Goal: Check status: Check status

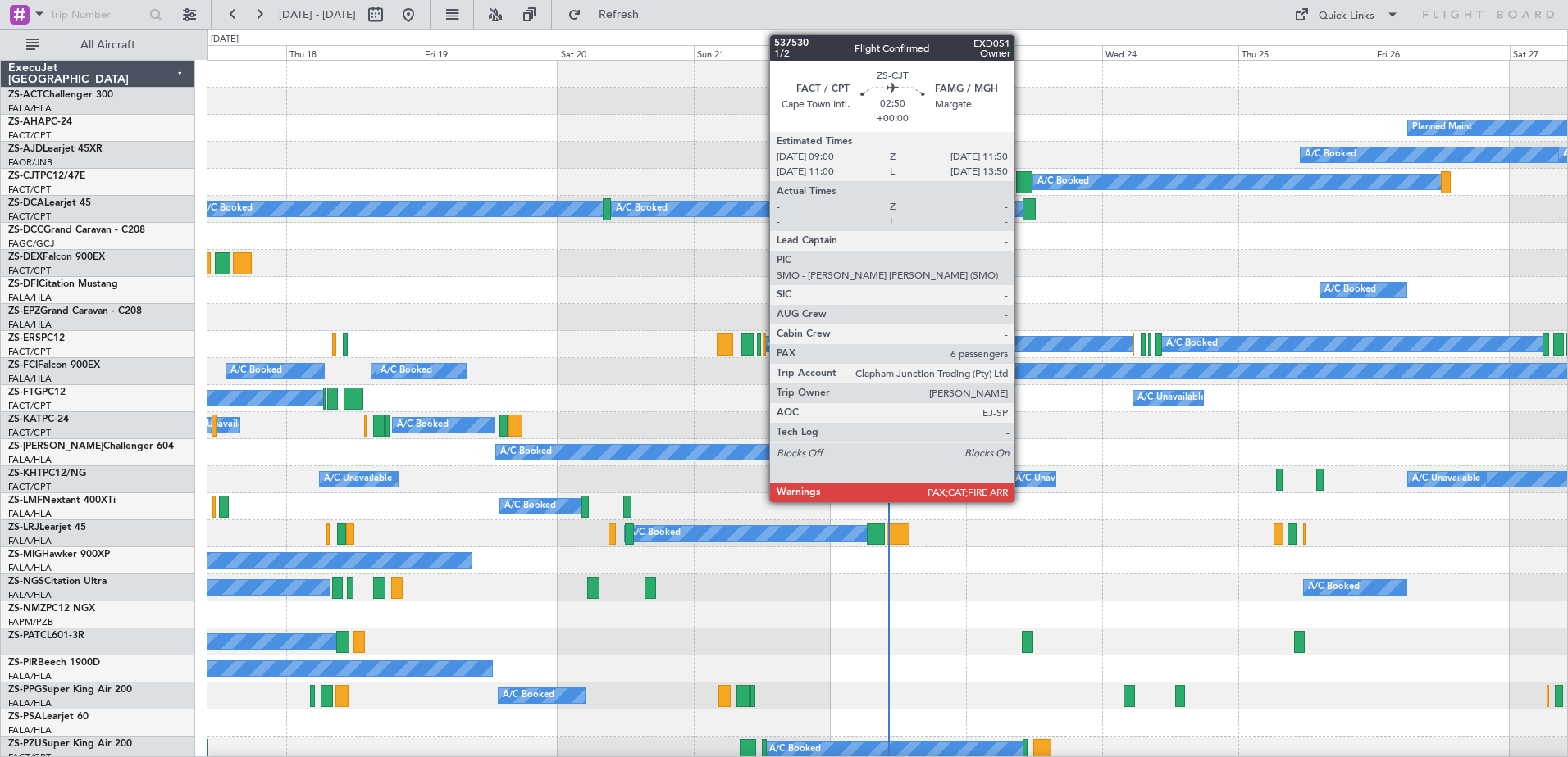
click at [1022, 184] on div at bounding box center [1024, 182] width 16 height 22
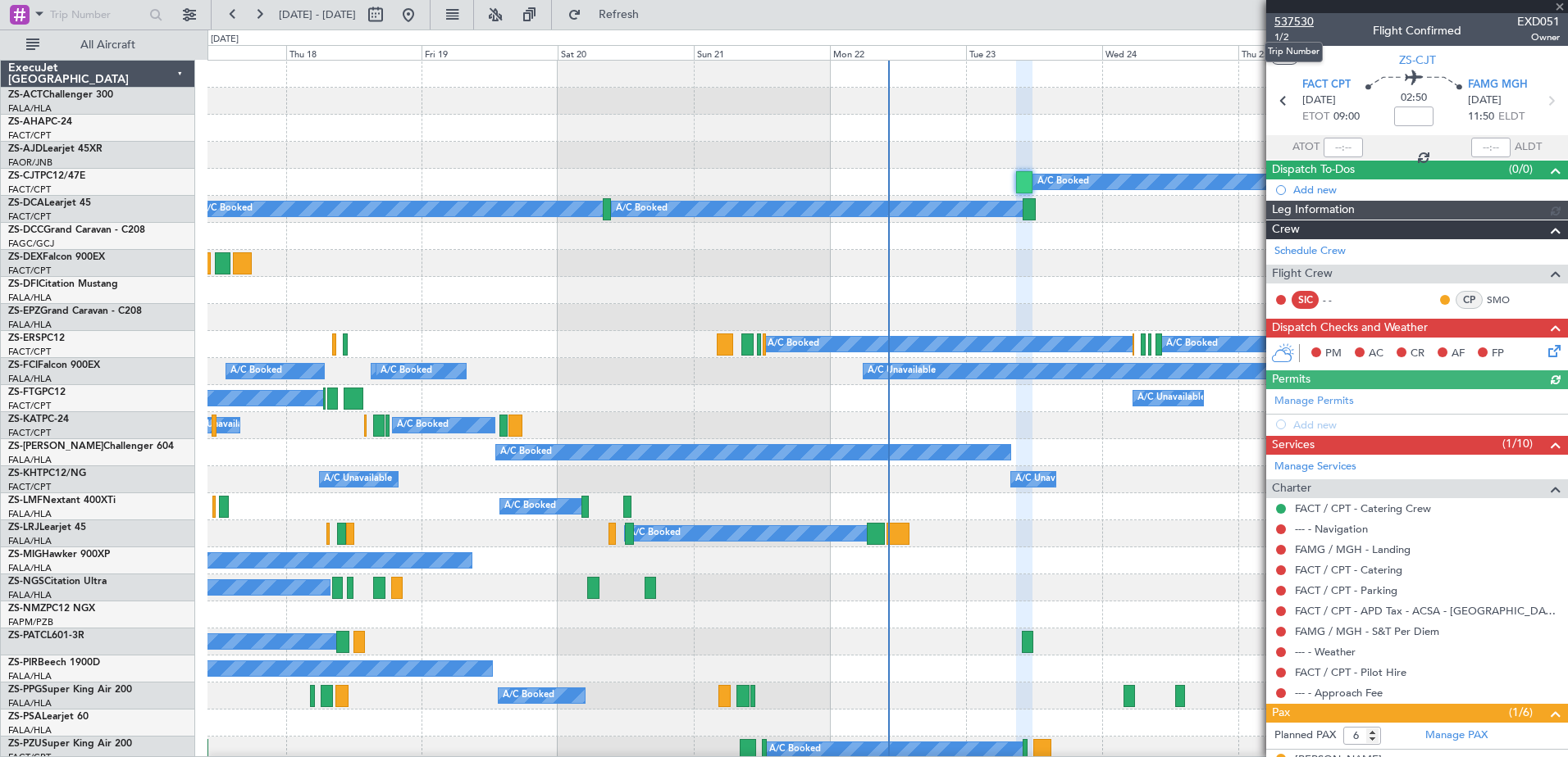
click at [1297, 18] on span "537530" at bounding box center [1294, 22] width 40 height 17
click at [388, 18] on button at bounding box center [375, 15] width 26 height 26
select select "9"
select select "2025"
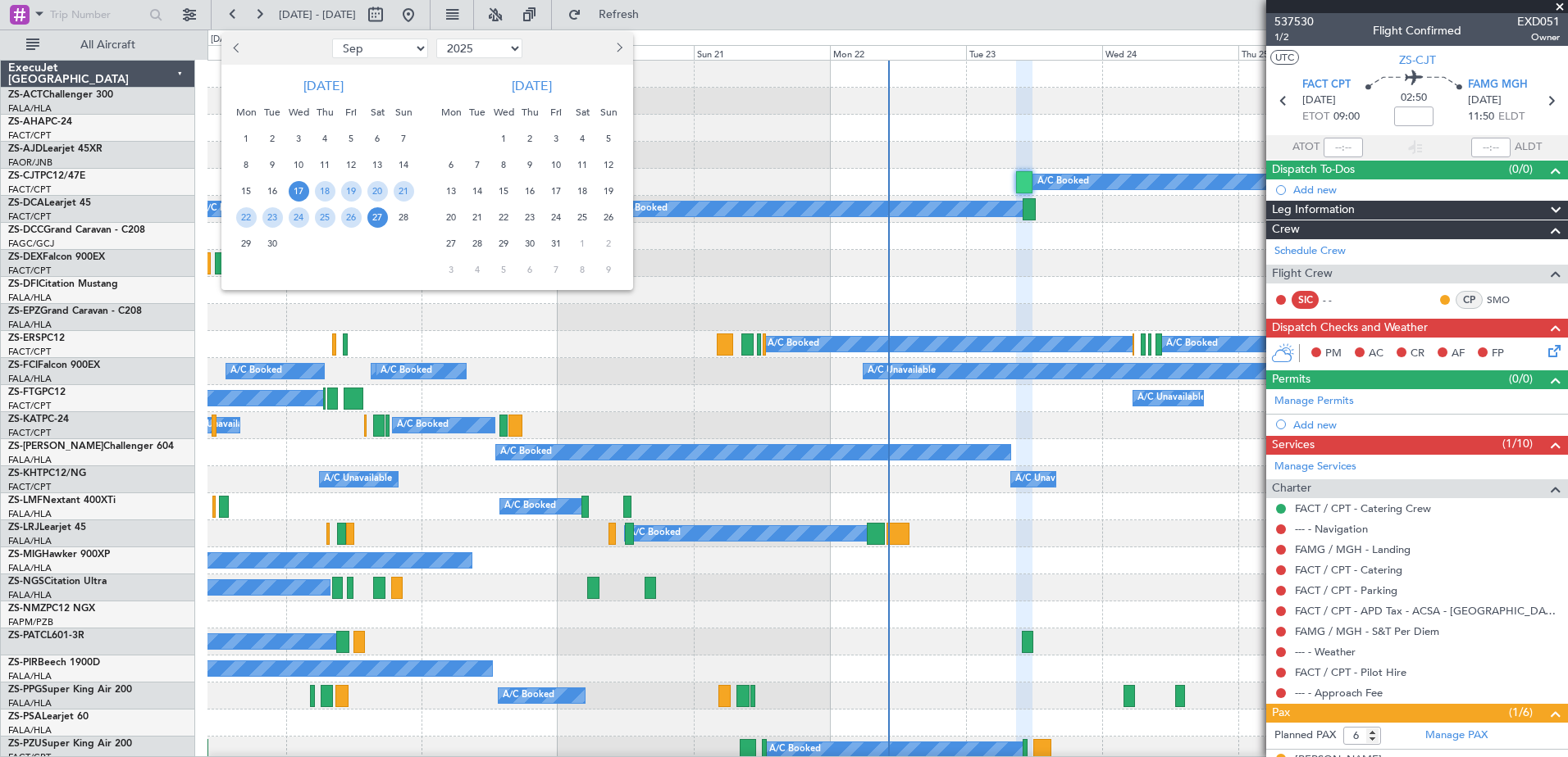
click at [618, 52] on span "Next month" at bounding box center [617, 47] width 10 height 10
click at [615, 50] on span "Next month" at bounding box center [617, 47] width 10 height 10
click at [617, 45] on span "Next month" at bounding box center [617, 47] width 10 height 10
select select "1"
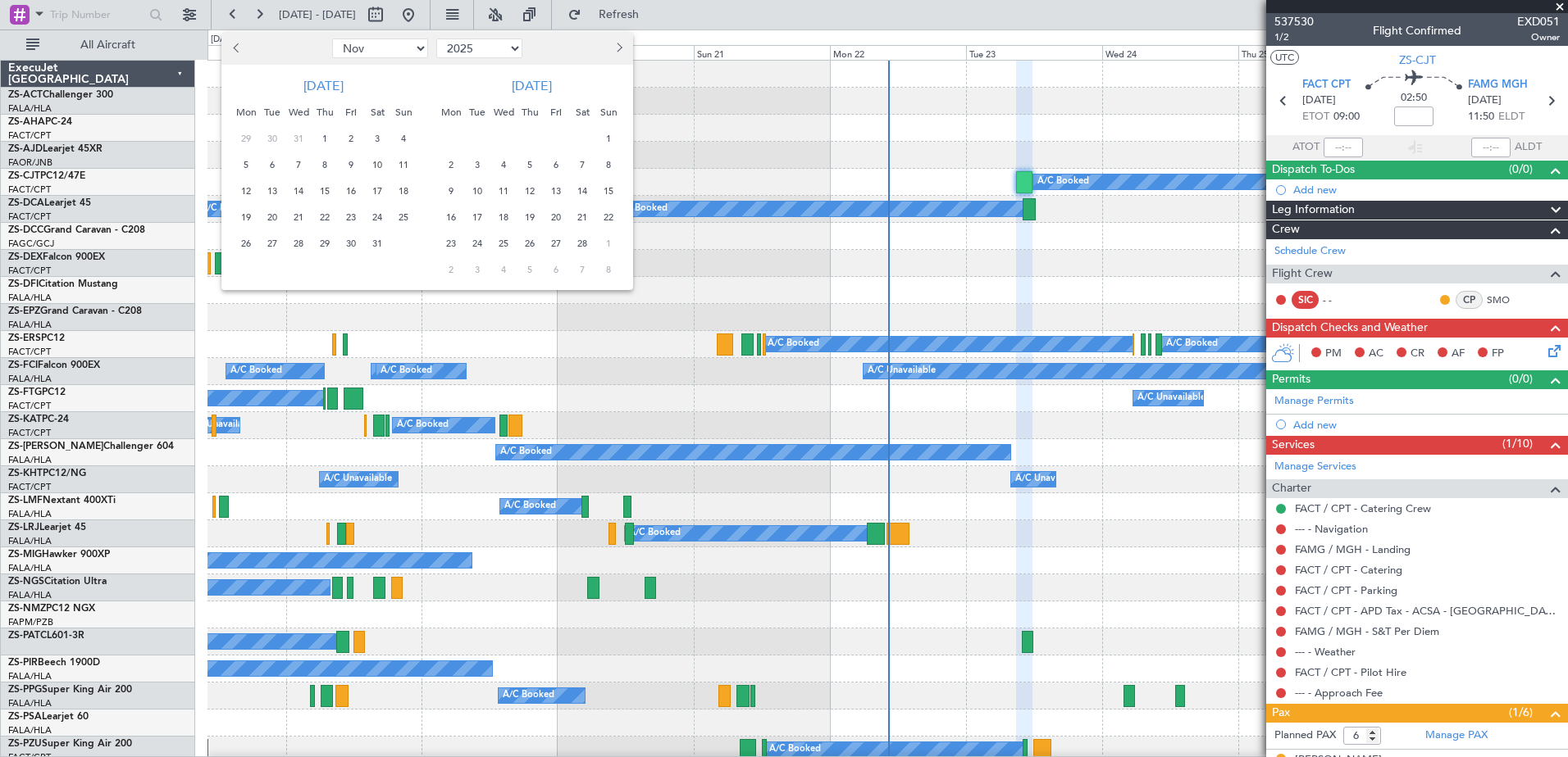
select select "2026"
click at [235, 46] on span "Previous month" at bounding box center [237, 47] width 10 height 10
select select "12"
select select "2025"
click at [239, 241] on span "29" at bounding box center [246, 243] width 20 height 20
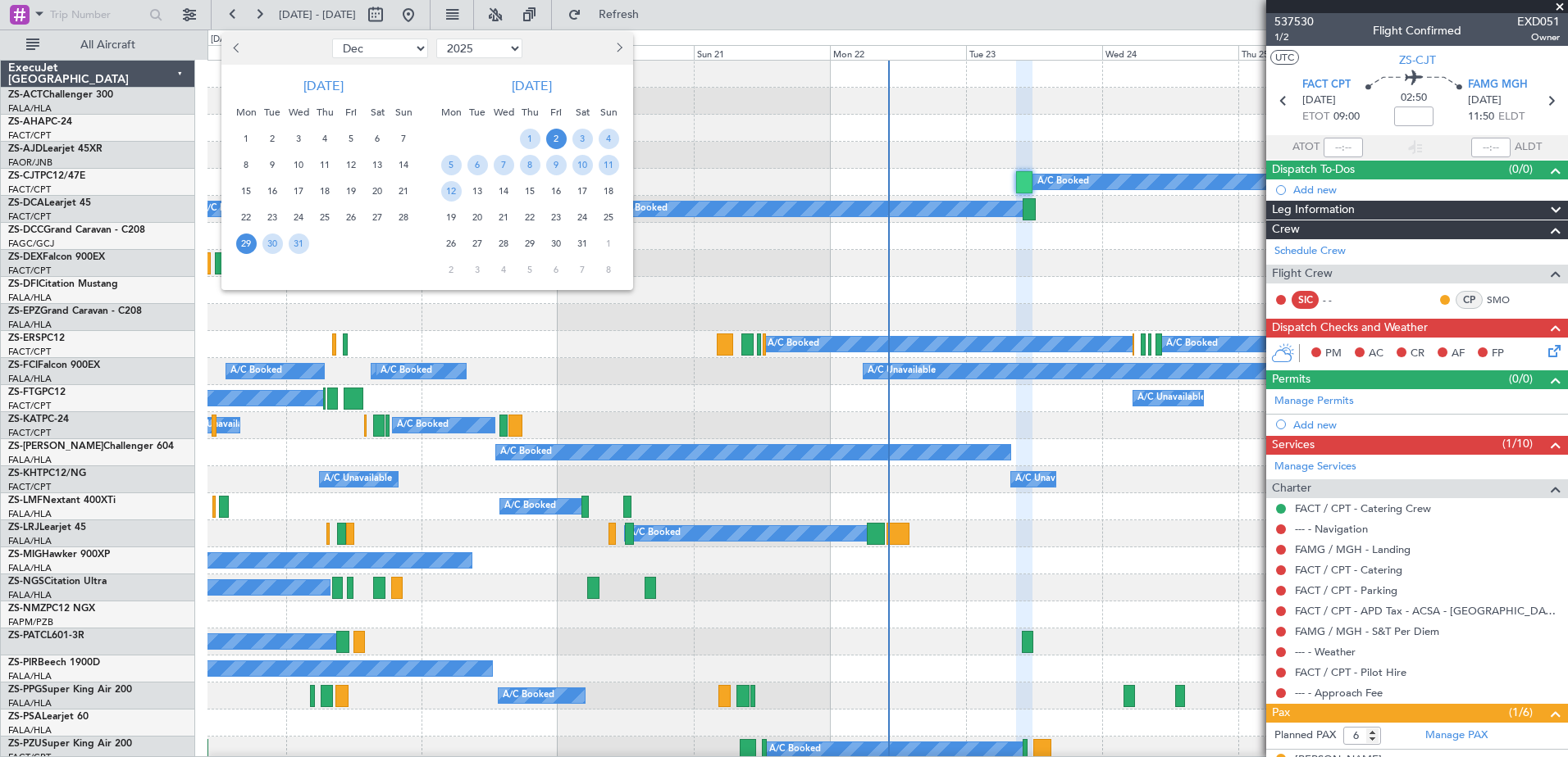
click at [556, 136] on span "2" at bounding box center [556, 138] width 20 height 20
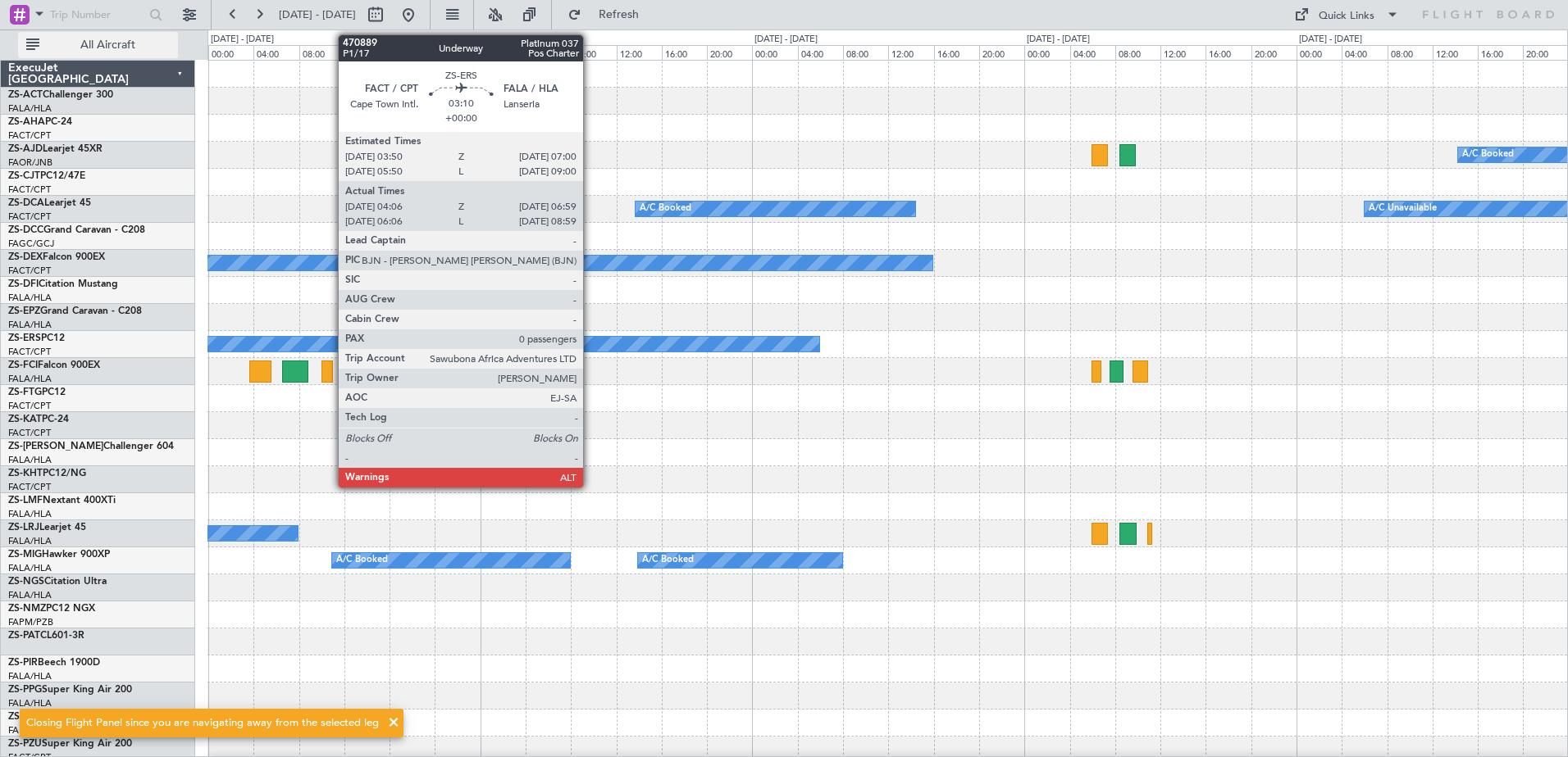
click at [132, 45] on span "All Aircraft" at bounding box center [108, 45] width 131 height 12
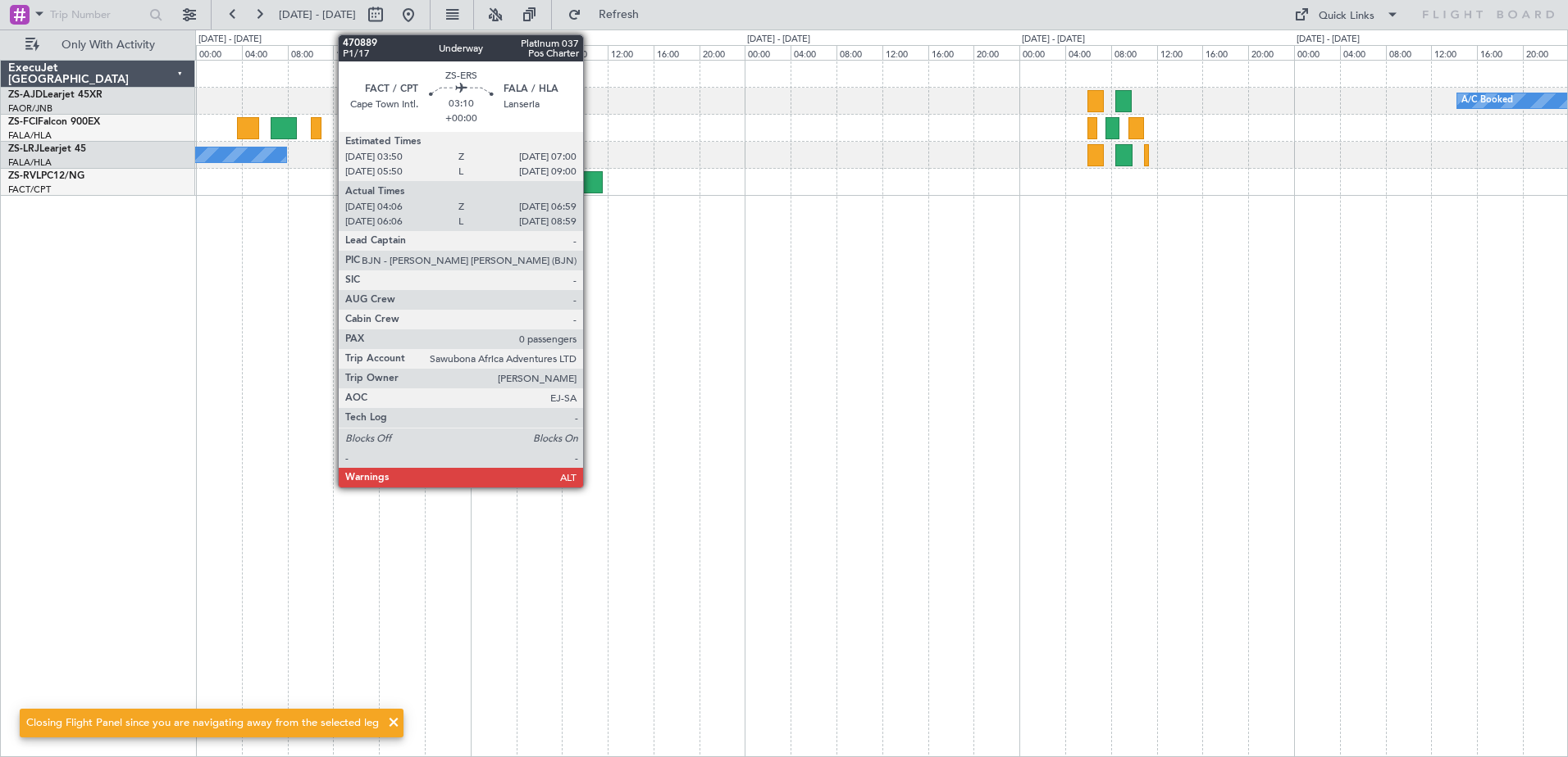
click at [817, 439] on div "A/C Booked A/C Booked A/C Booked A/C Booked A/C Booked" at bounding box center [881, 409] width 1372 height 698
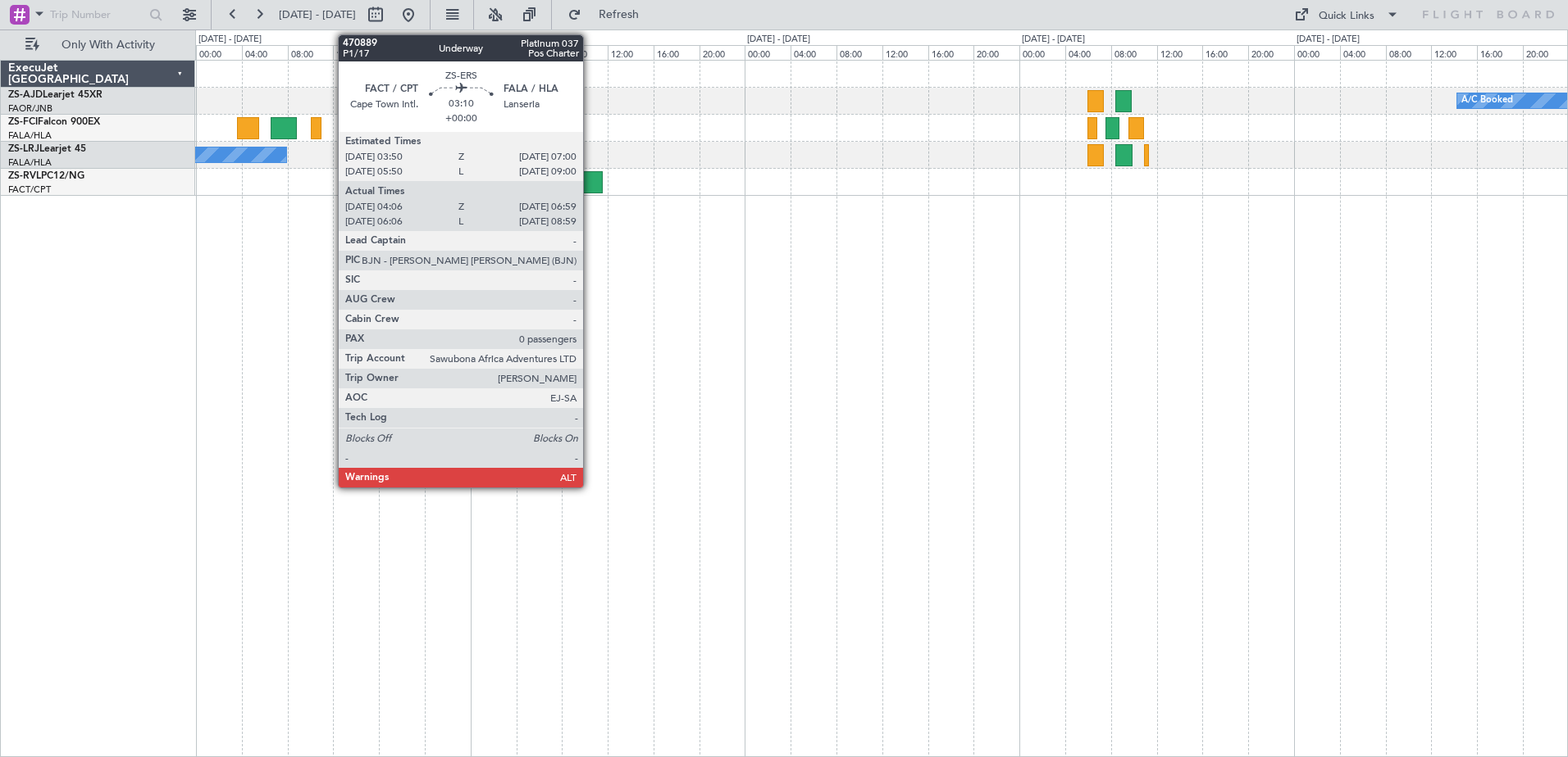
click at [808, 400] on div "A/C Booked A/C Booked A/C Booked A/C Booked A/C Booked" at bounding box center [881, 409] width 1372 height 698
